Goal: Task Accomplishment & Management: Manage account settings

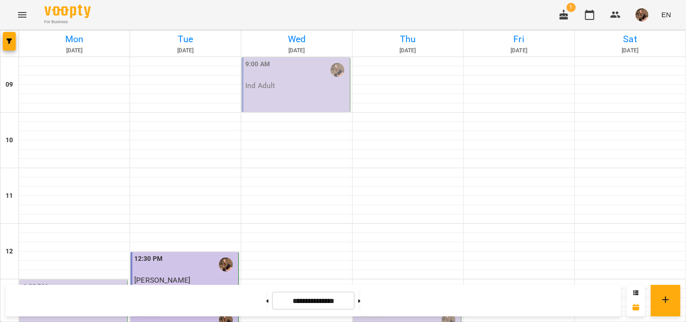
click at [270, 93] on div "9:00 AM Ind Adult" at bounding box center [296, 84] width 108 height 55
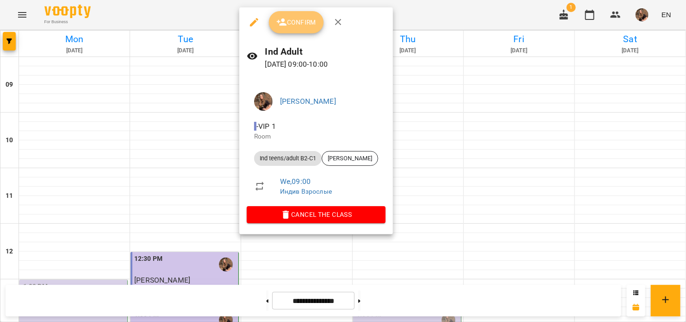
click at [296, 27] on span "Confirm" at bounding box center [296, 22] width 40 height 11
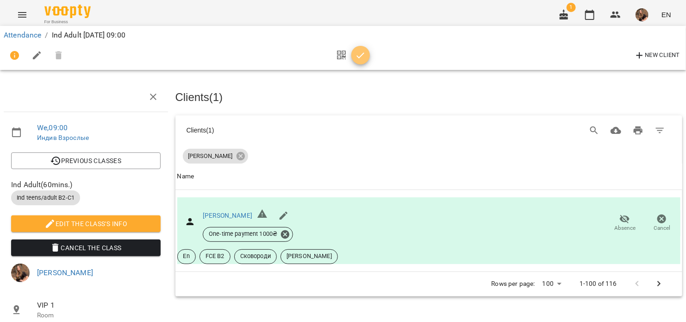
click at [357, 55] on icon "button" at bounding box center [360, 55] width 11 height 11
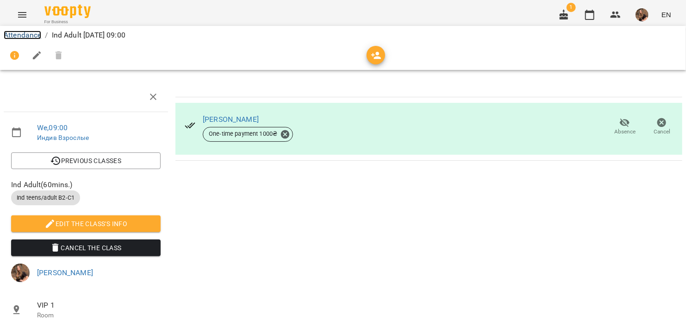
click at [15, 35] on link "Attendance" at bounding box center [22, 35] width 37 height 9
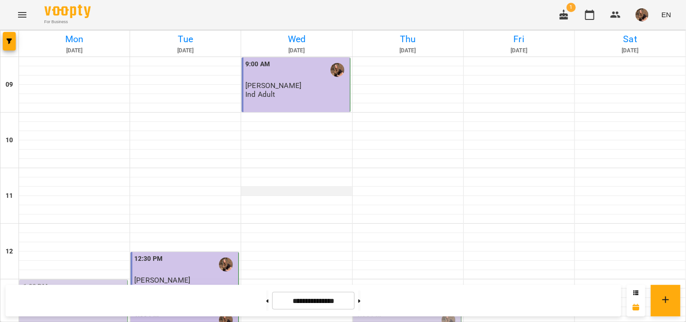
scroll to position [443, 0]
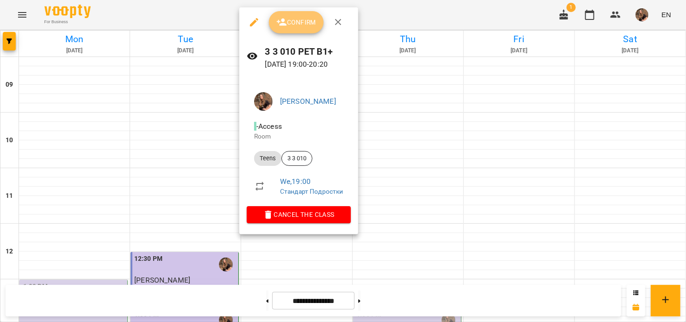
click at [302, 21] on span "Confirm" at bounding box center [296, 22] width 40 height 11
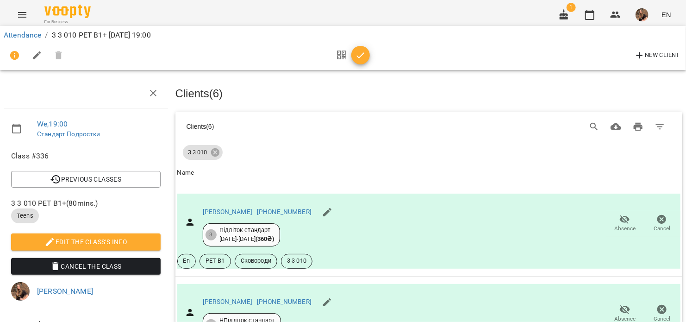
scroll to position [93, 0]
click at [619, 304] on icon "button" at bounding box center [624, 309] width 11 height 11
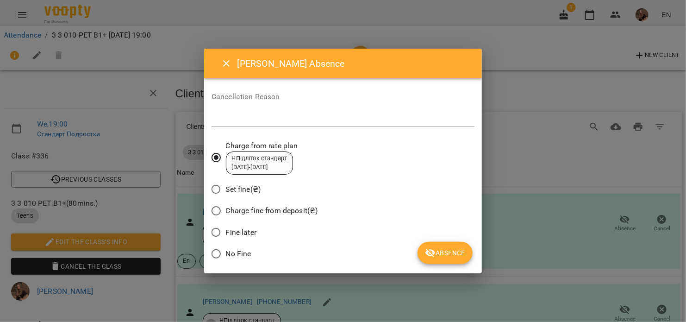
click at [442, 251] on span "Absence" at bounding box center [445, 252] width 40 height 11
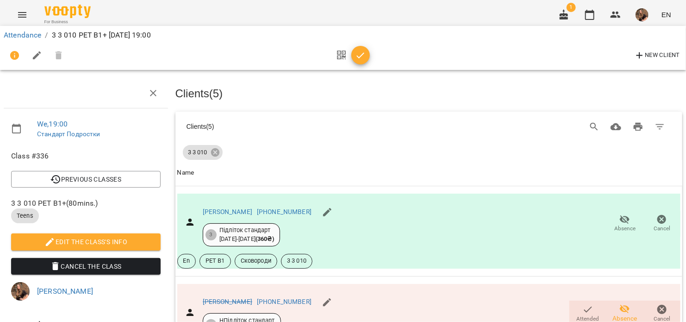
scroll to position [259, 0]
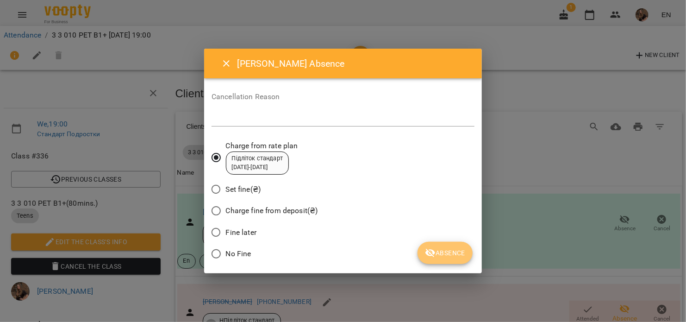
click at [459, 254] on span "Absence" at bounding box center [445, 252] width 40 height 11
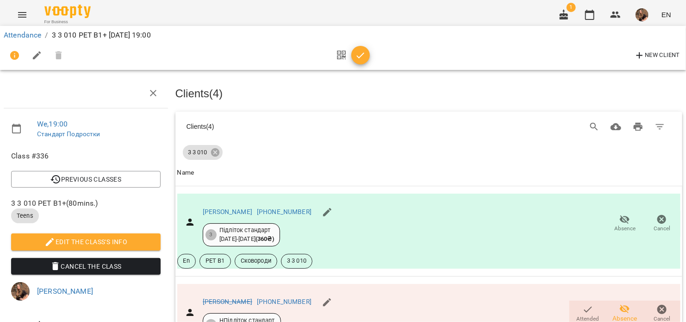
scroll to position [444, 0]
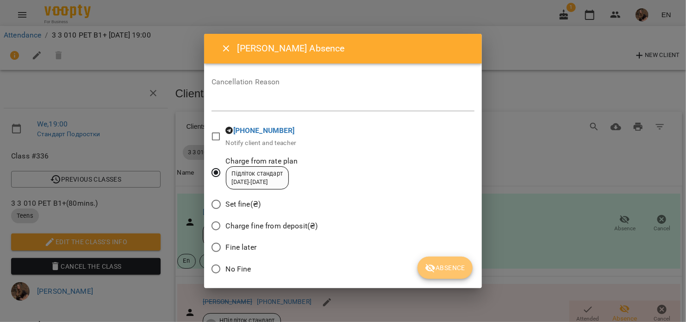
click at [455, 263] on span "Absence" at bounding box center [445, 267] width 40 height 11
